Goal: Navigation & Orientation: Find specific page/section

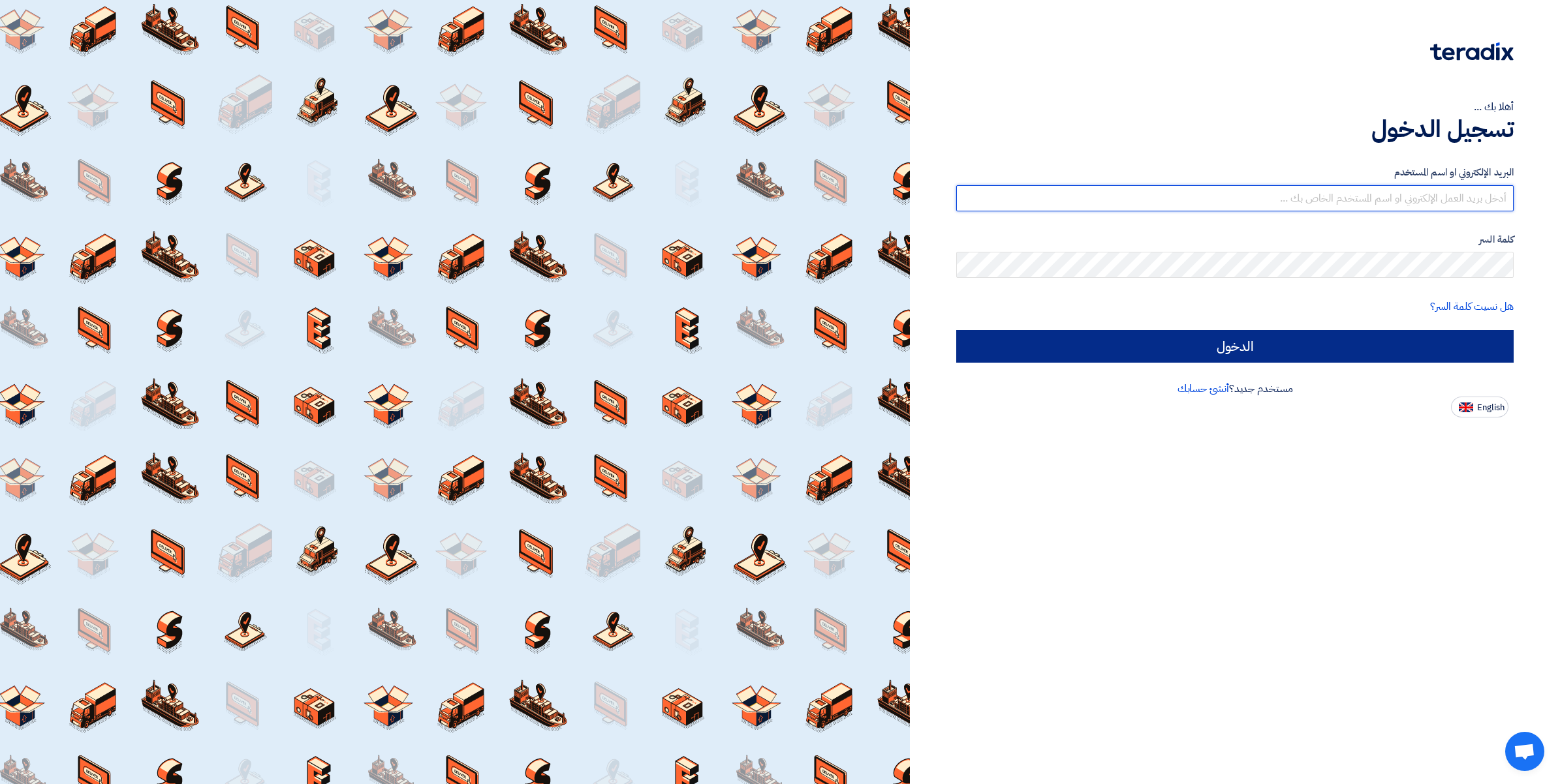
type input "[PERSON_NAME][EMAIL_ADDRESS][DOMAIN_NAME]"
click at [1242, 351] on input "الدخول" at bounding box center [1234, 346] width 558 height 32
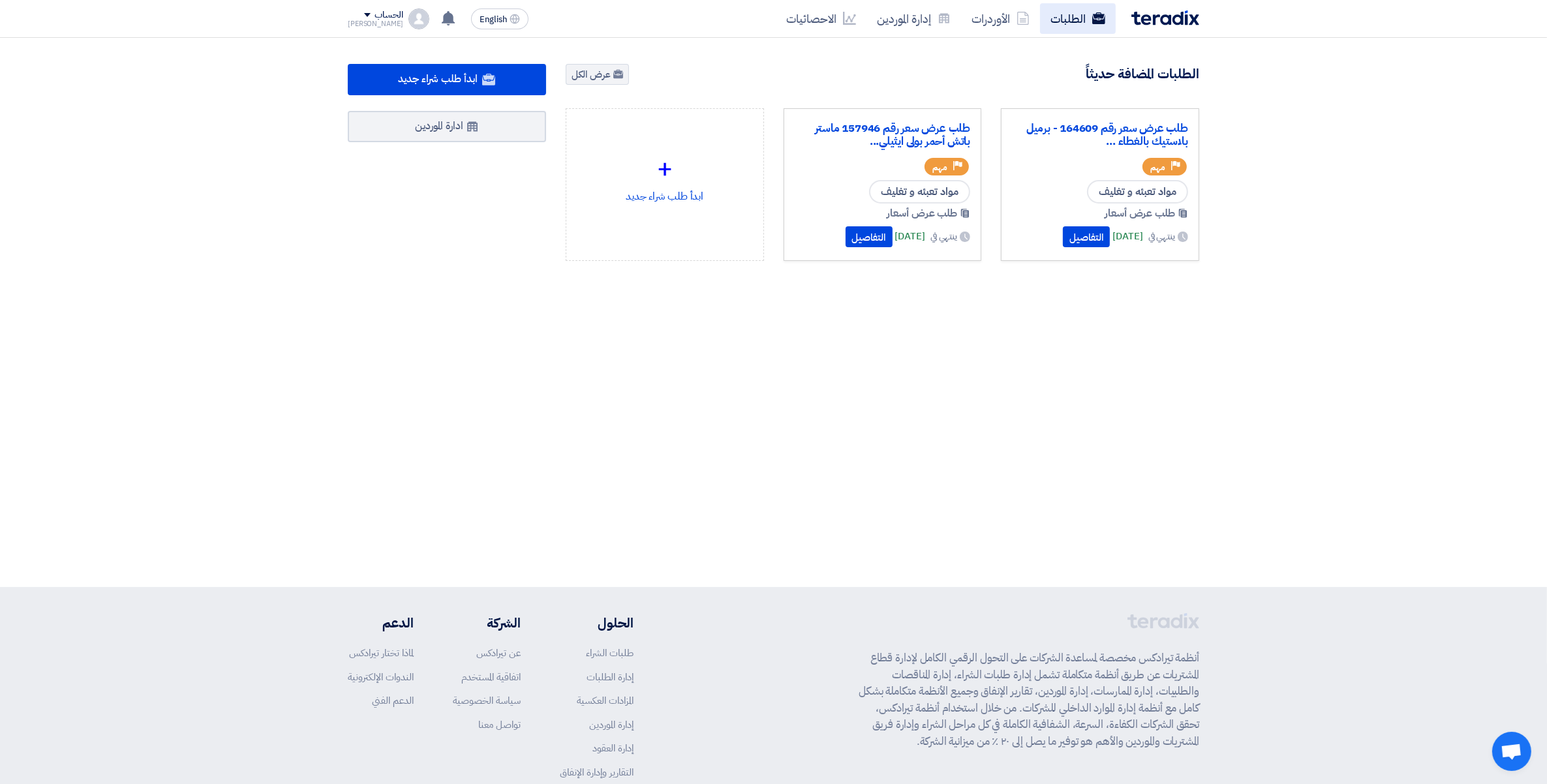
click at [1062, 15] on link "الطلبات" at bounding box center [1077, 18] width 75 height 31
